Goal: Find specific page/section: Find specific page/section

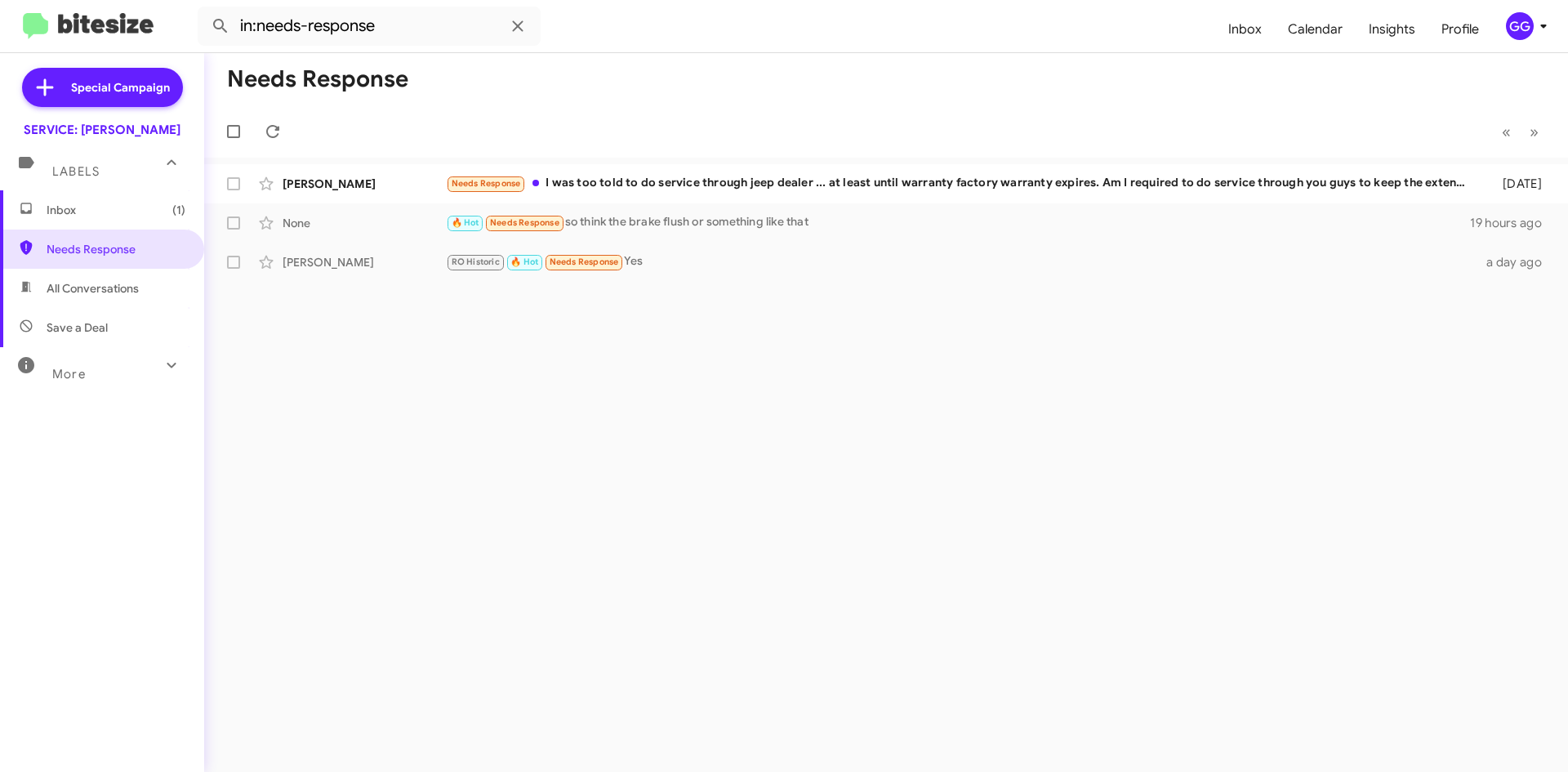
click at [108, 288] on span "All Conversations" at bounding box center [92, 288] width 92 height 16
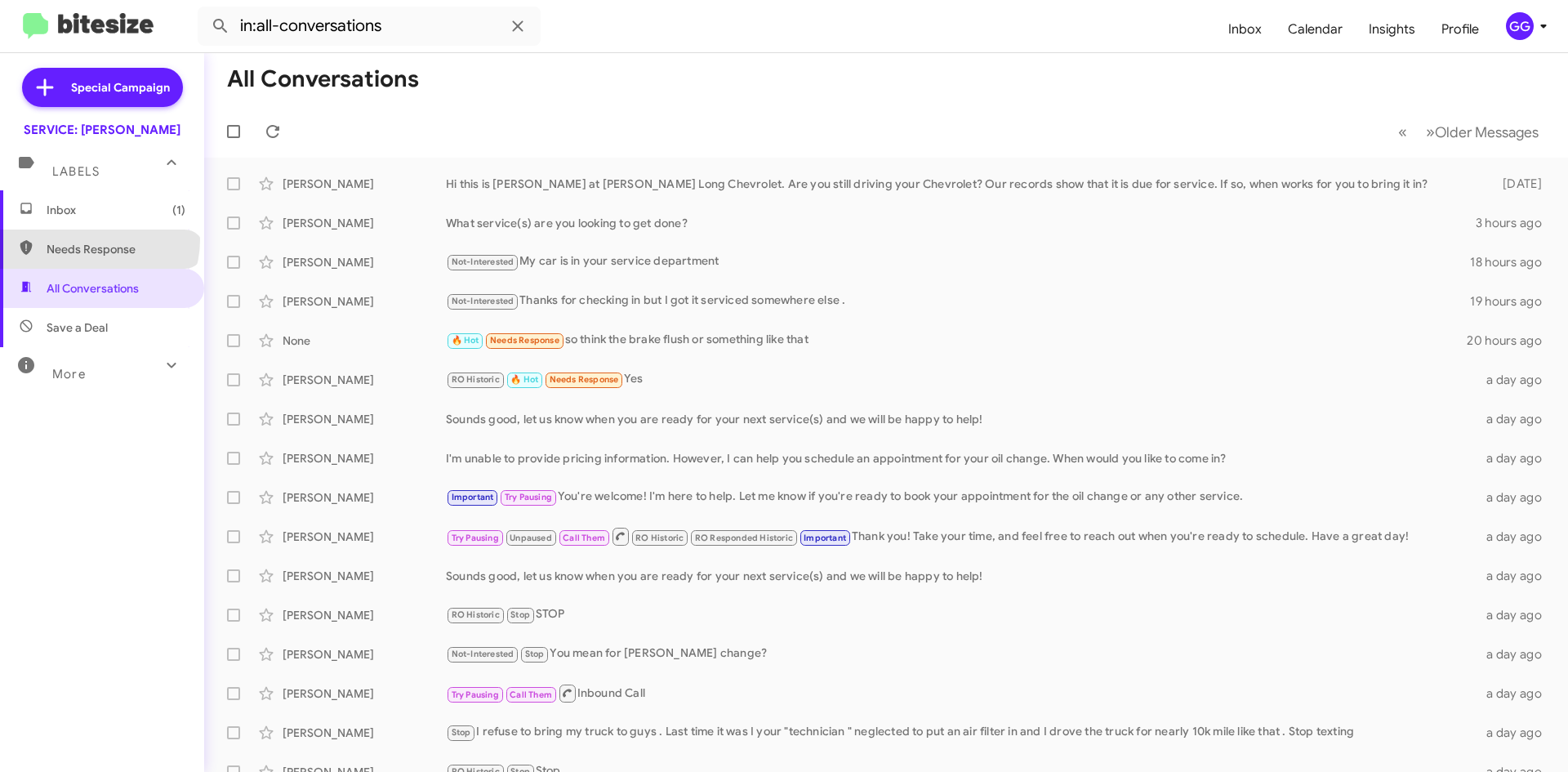
click at [98, 241] on span "Needs Response" at bounding box center [102, 249] width 205 height 39
type input "in:needs-response"
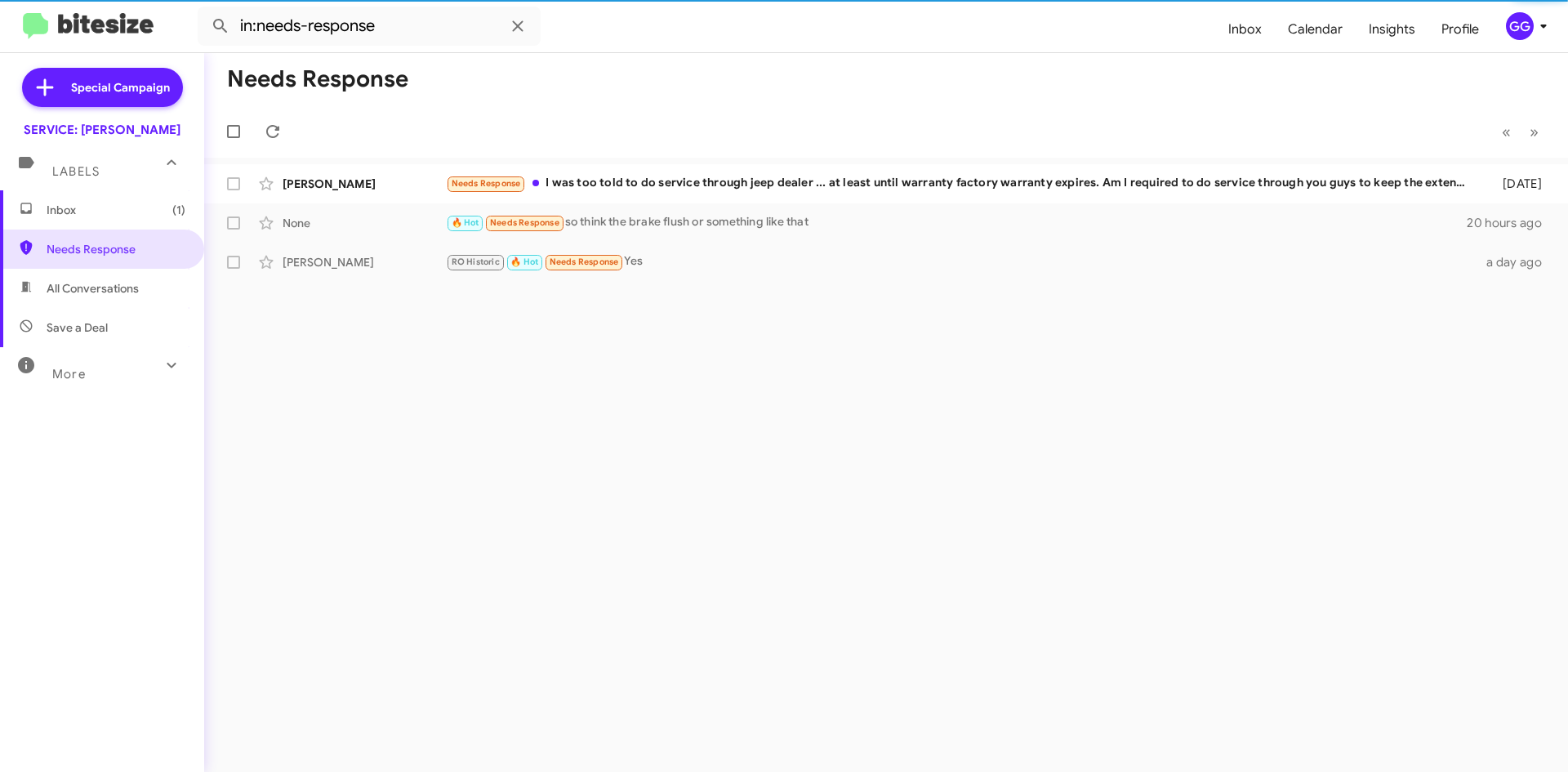
click at [98, 216] on span "Inbox (1)" at bounding box center [116, 210] width 139 height 16
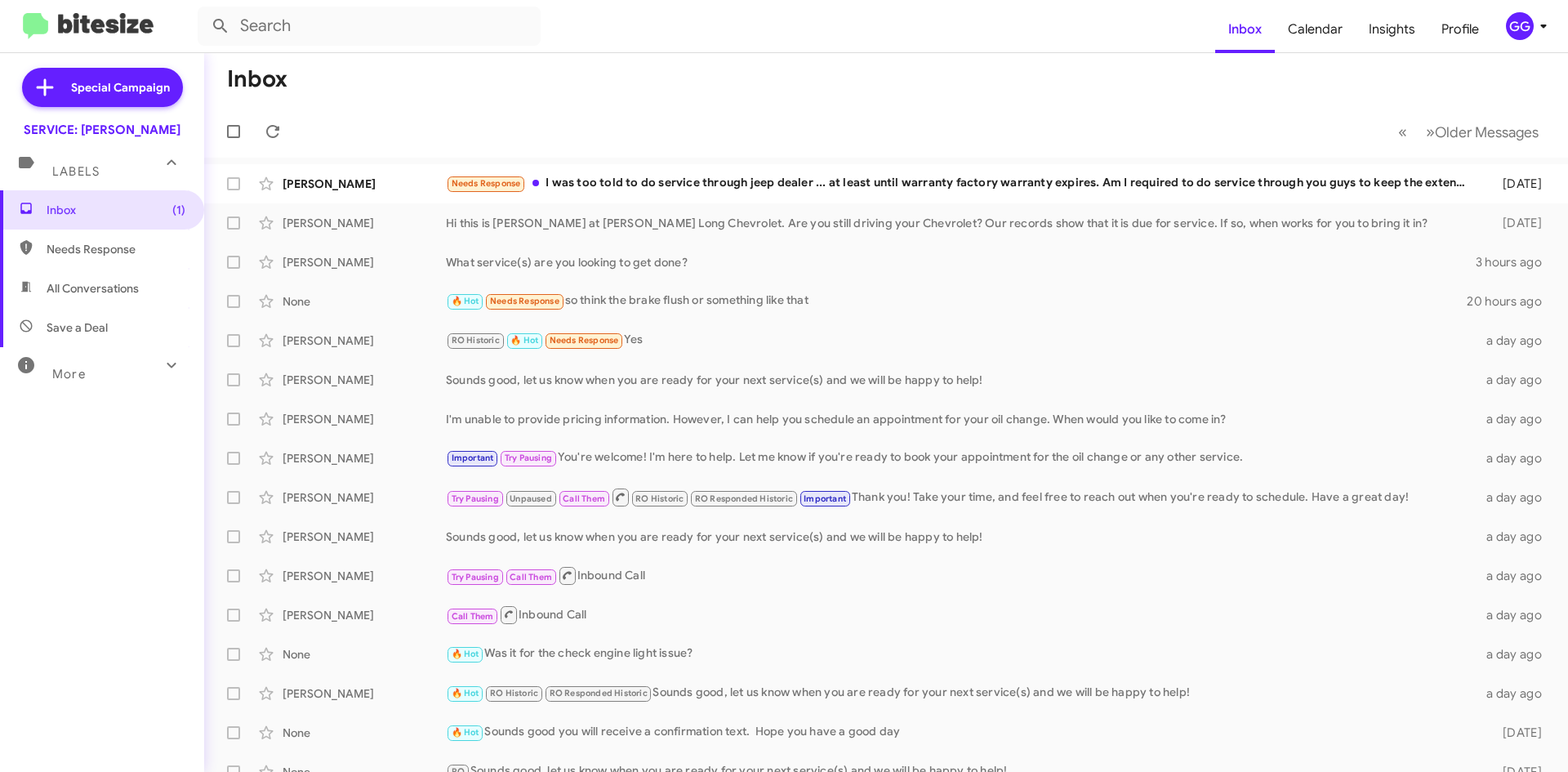
click at [99, 257] on span "Needs Response" at bounding box center [116, 248] width 139 height 16
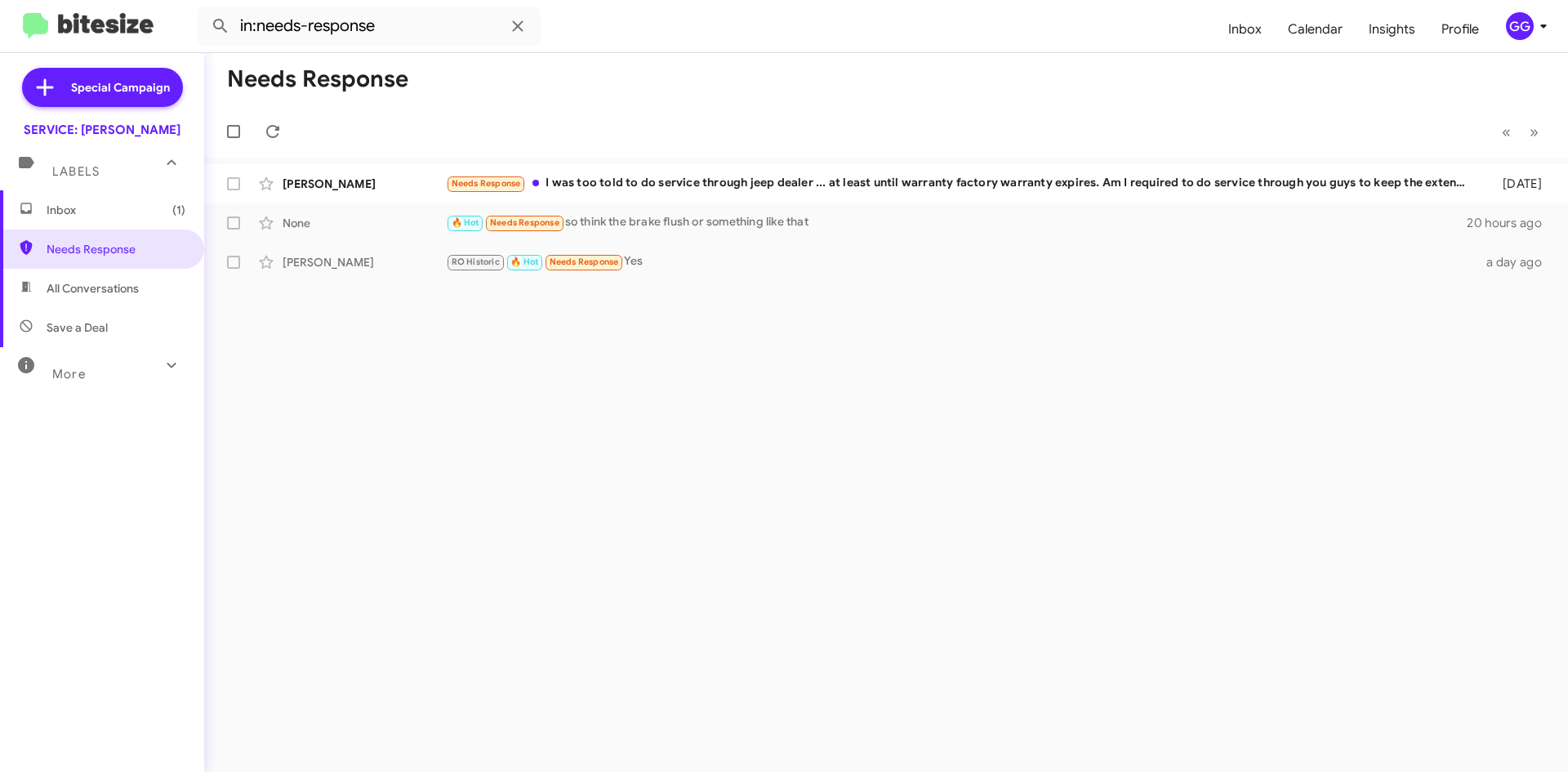
click at [91, 283] on span "All Conversations" at bounding box center [92, 288] width 92 height 16
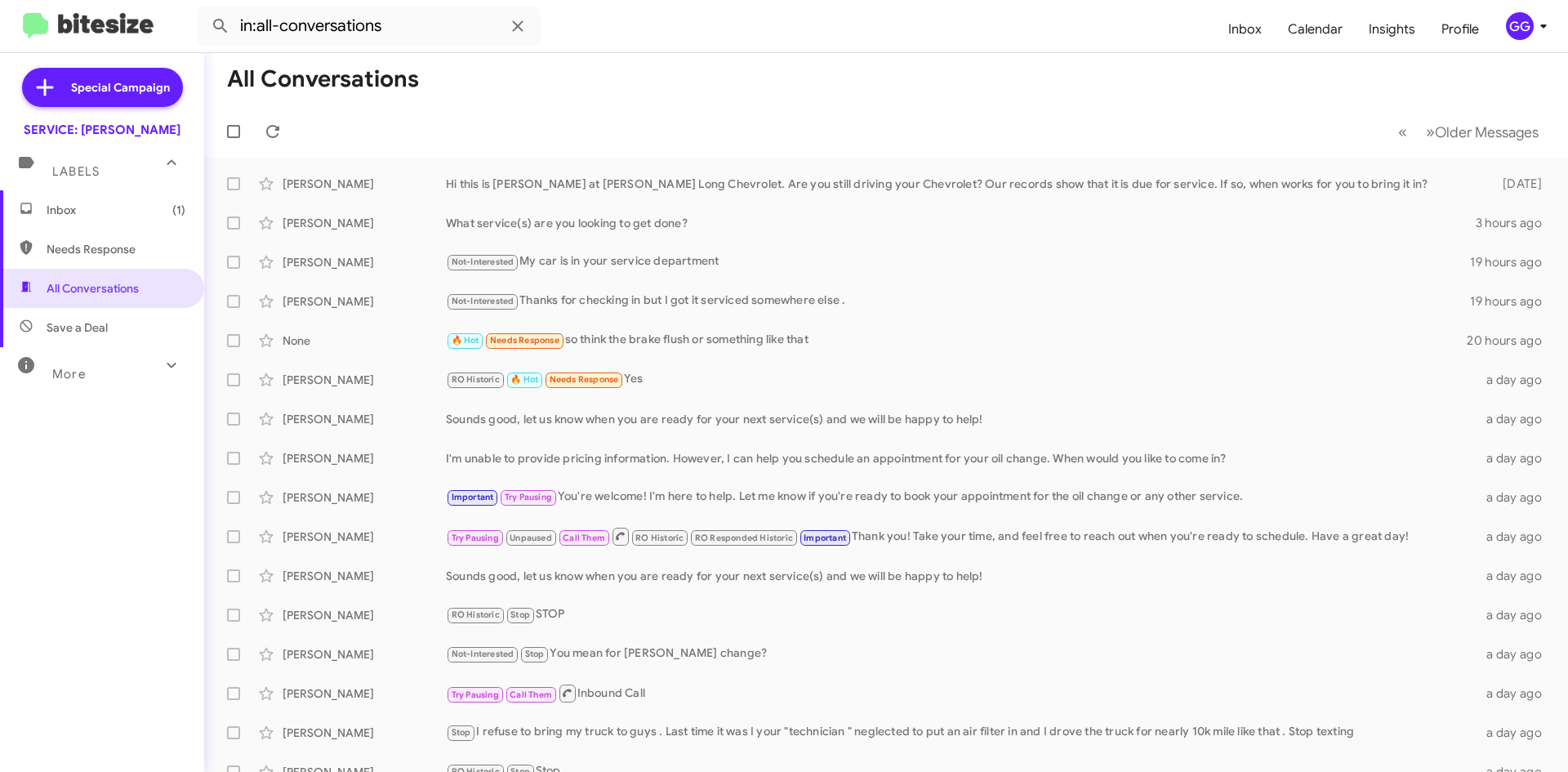
click at [92, 253] on span "Needs Response" at bounding box center [116, 248] width 139 height 16
type input "in:needs-response"
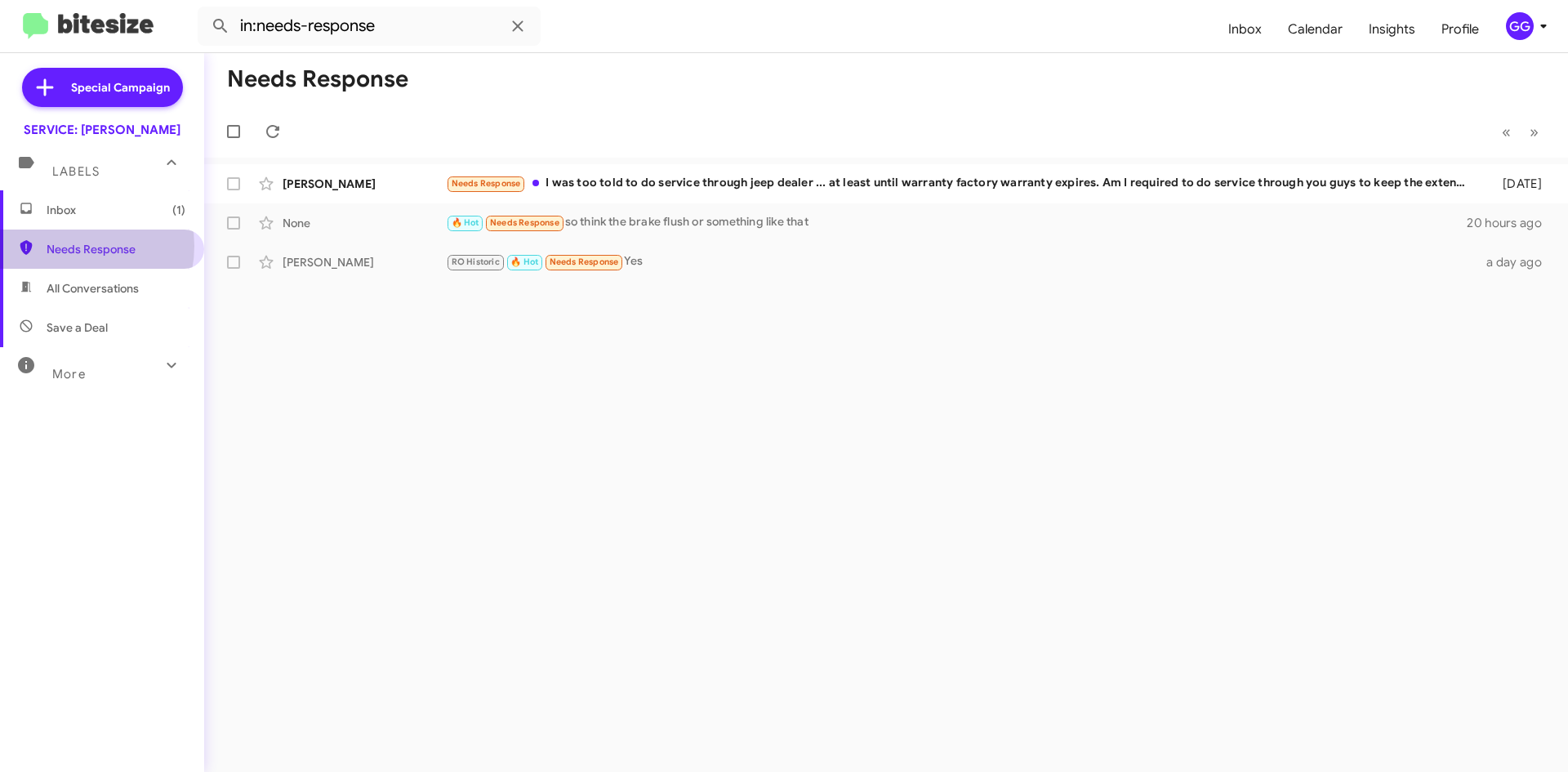
click at [75, 244] on span "Needs Response" at bounding box center [116, 248] width 139 height 16
click at [58, 295] on span "All Conversations" at bounding box center [92, 288] width 92 height 16
type input "in:all-conversations"
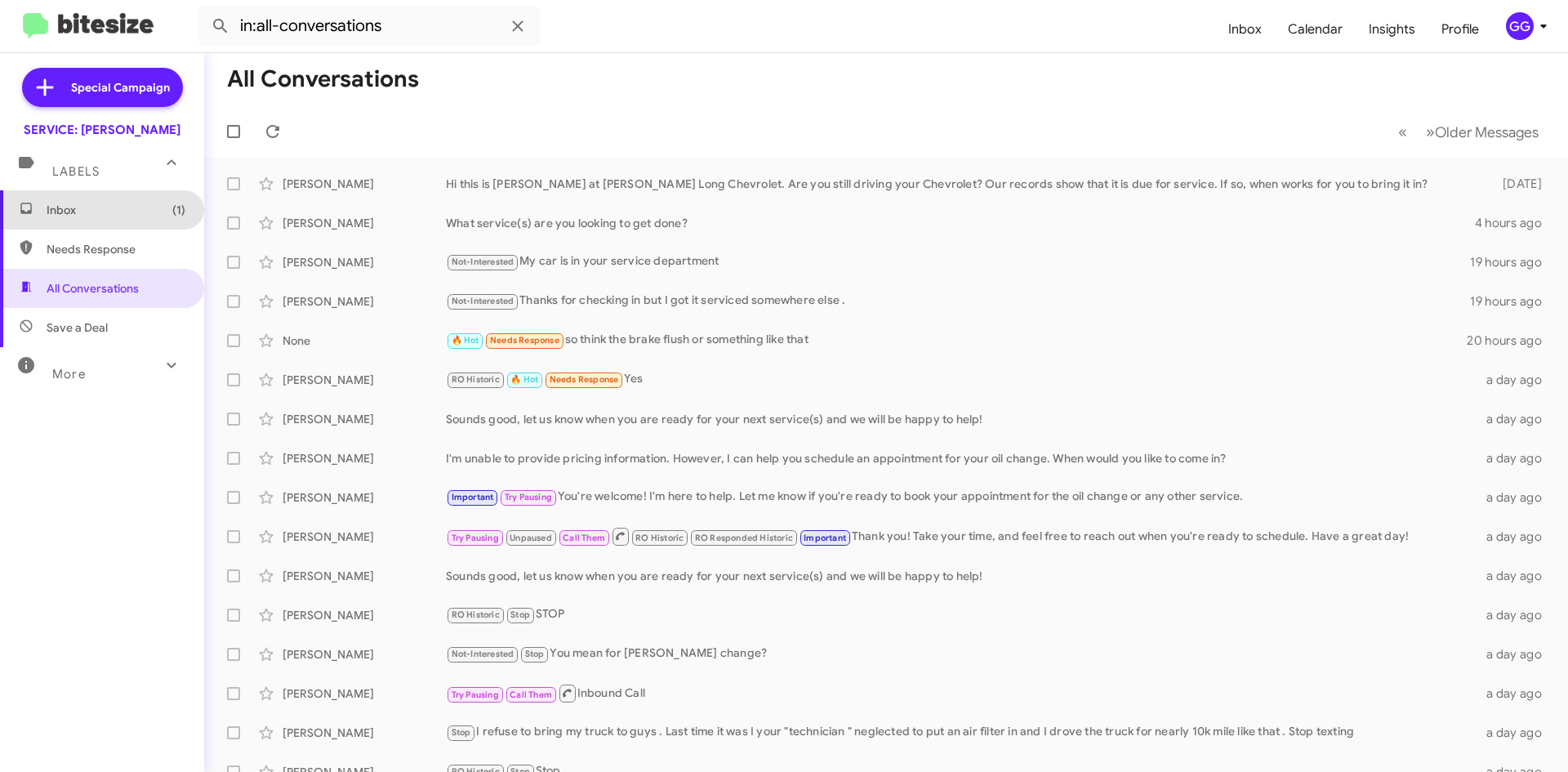
click at [141, 206] on span "Inbox (1)" at bounding box center [116, 210] width 139 height 16
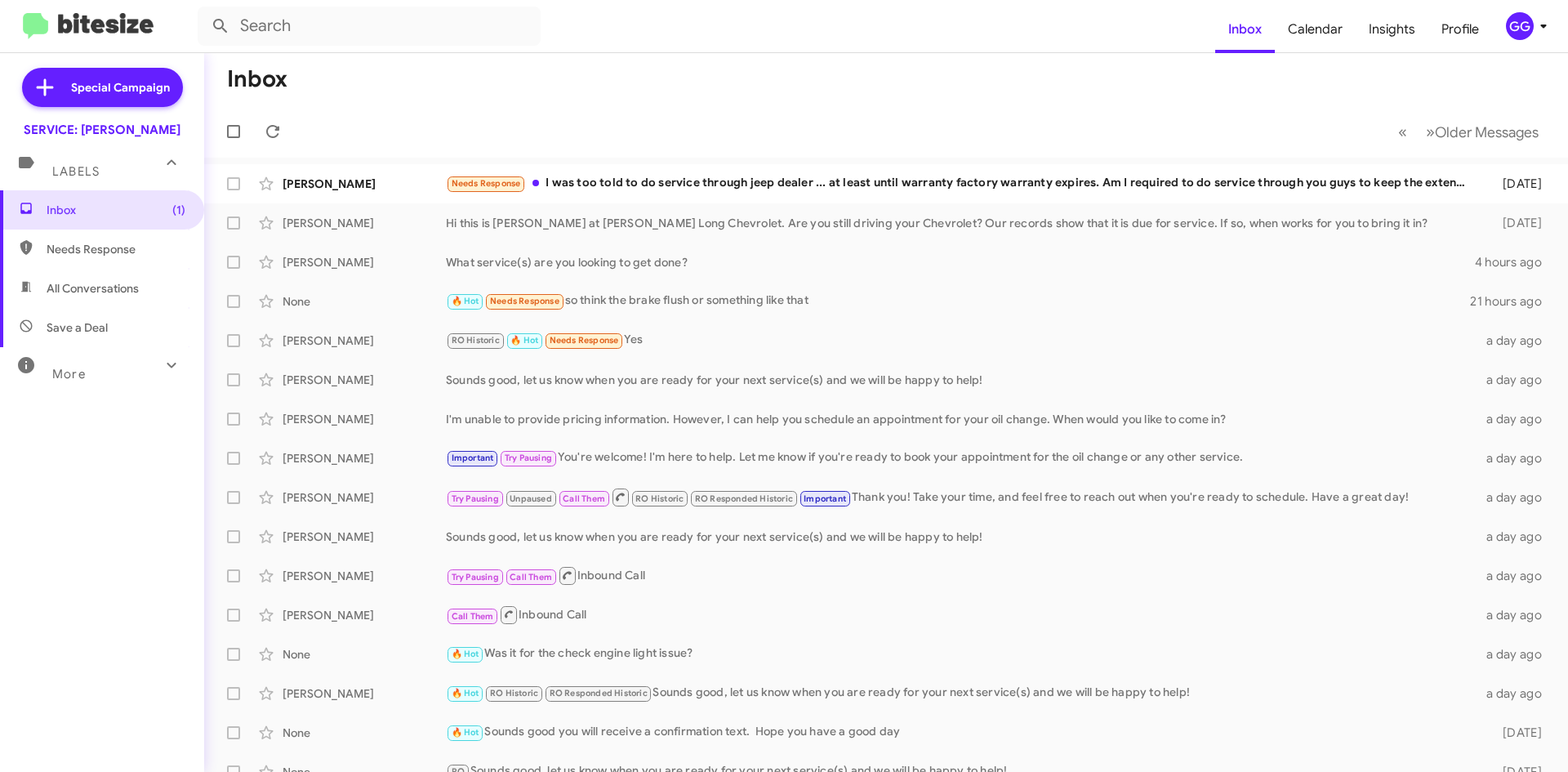
click at [111, 249] on span "Needs Response" at bounding box center [116, 248] width 139 height 16
type input "in:needs-response"
